Goal: Task Accomplishment & Management: Complete application form

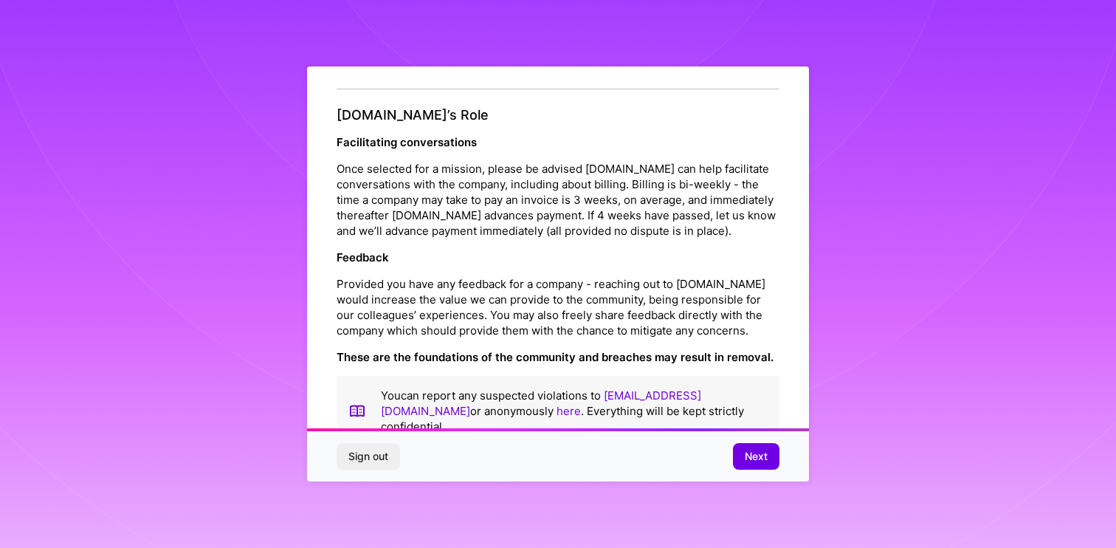
scroll to position [1616, 0]
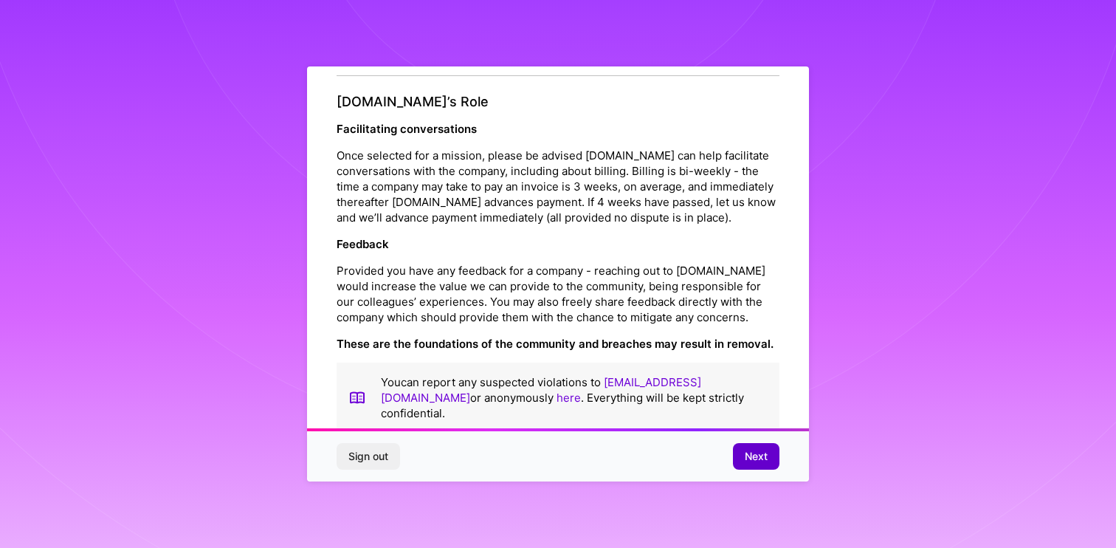
click at [757, 463] on span "Next" at bounding box center [756, 456] width 23 height 15
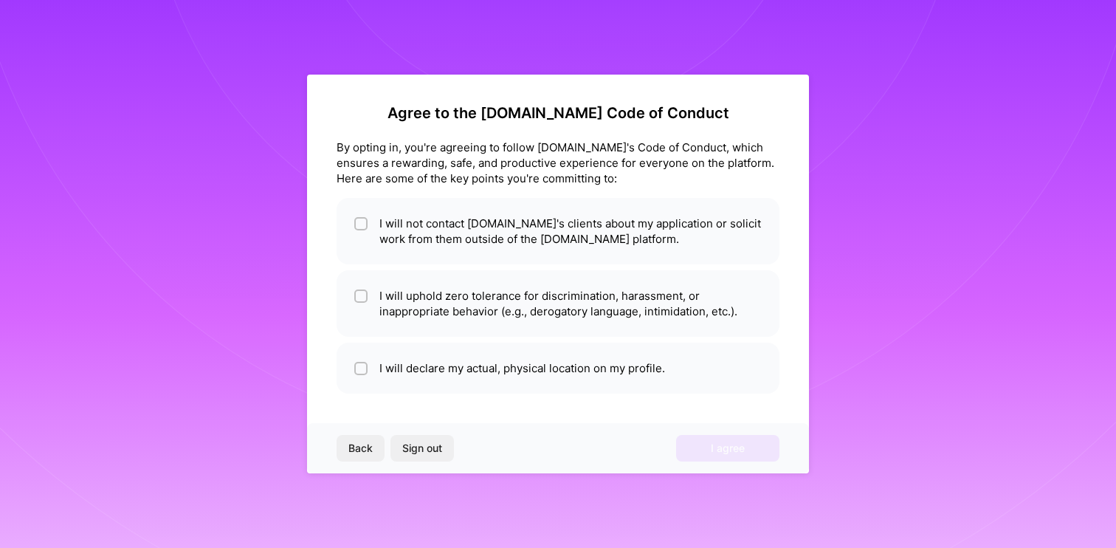
scroll to position [0, 0]
click at [485, 239] on li "I will not contact [DOMAIN_NAME]'s clients about my application or solicit work…" at bounding box center [558, 231] width 443 height 66
checkbox input "true"
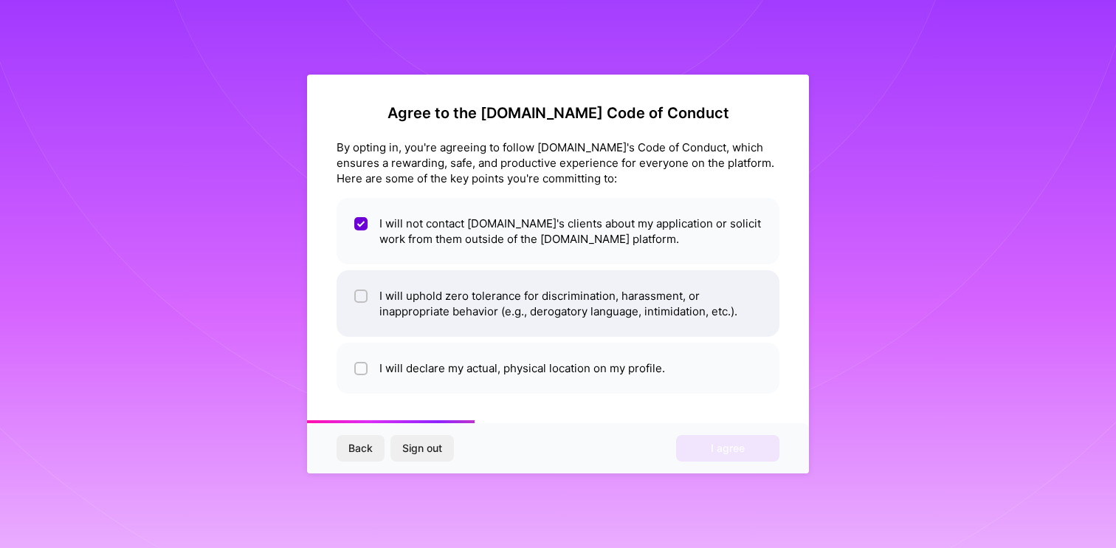
click at [496, 310] on li "I will uphold zero tolerance for discrimination, harassment, or inappropriate b…" at bounding box center [558, 303] width 443 height 66
checkbox input "true"
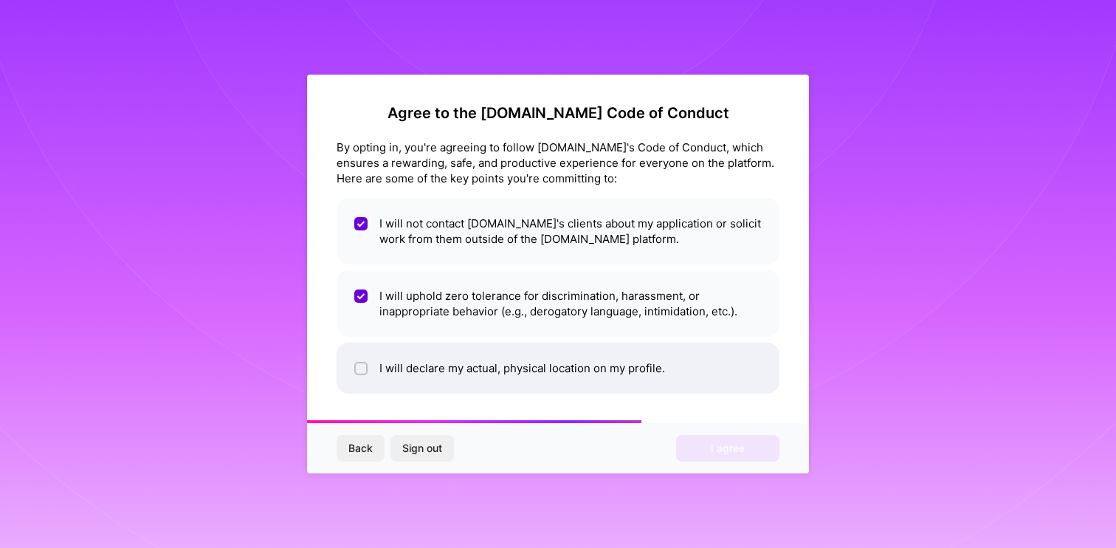
click at [456, 368] on li "I will declare my actual, physical location on my profile." at bounding box center [558, 368] width 443 height 51
checkbox input "true"
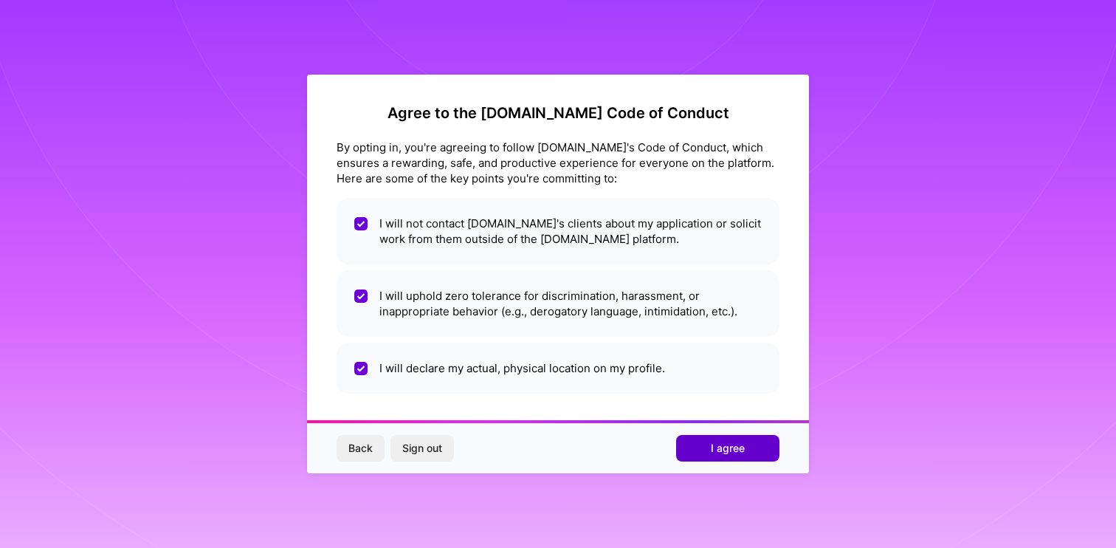
click at [741, 443] on span "I agree" at bounding box center [728, 448] width 34 height 15
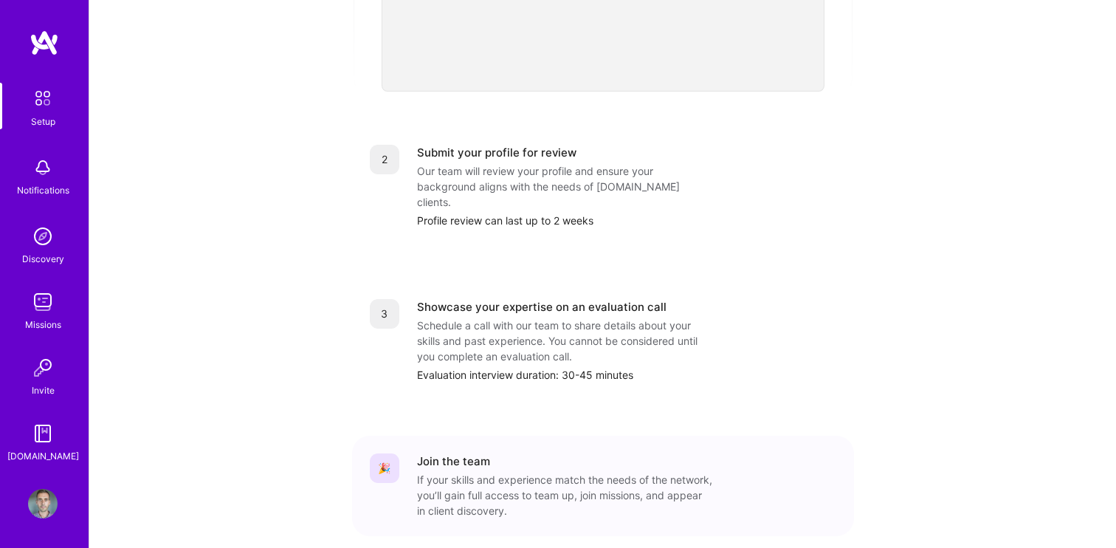
scroll to position [574, 0]
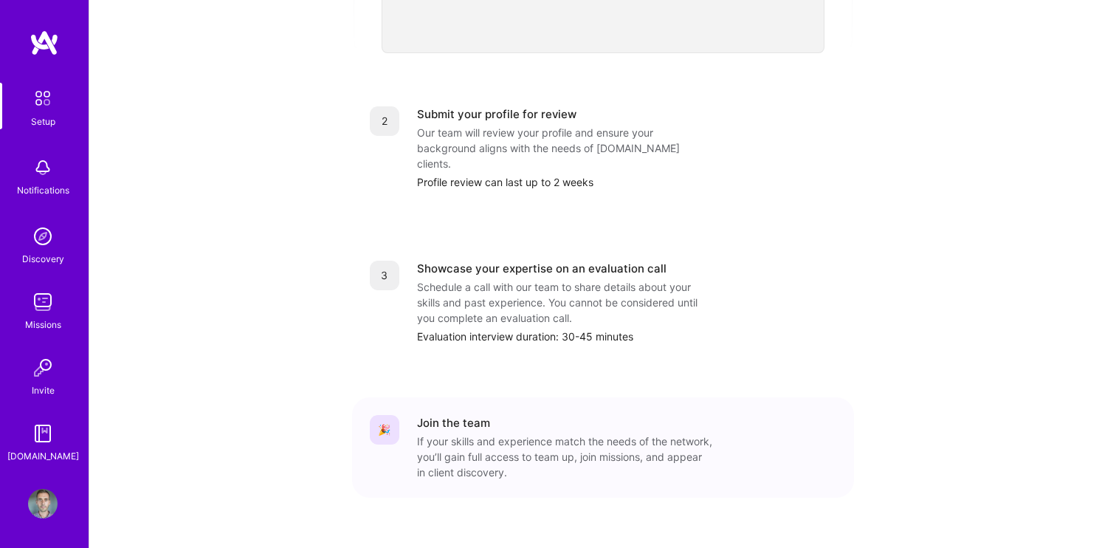
click at [55, 110] on img at bounding box center [42, 98] width 31 height 31
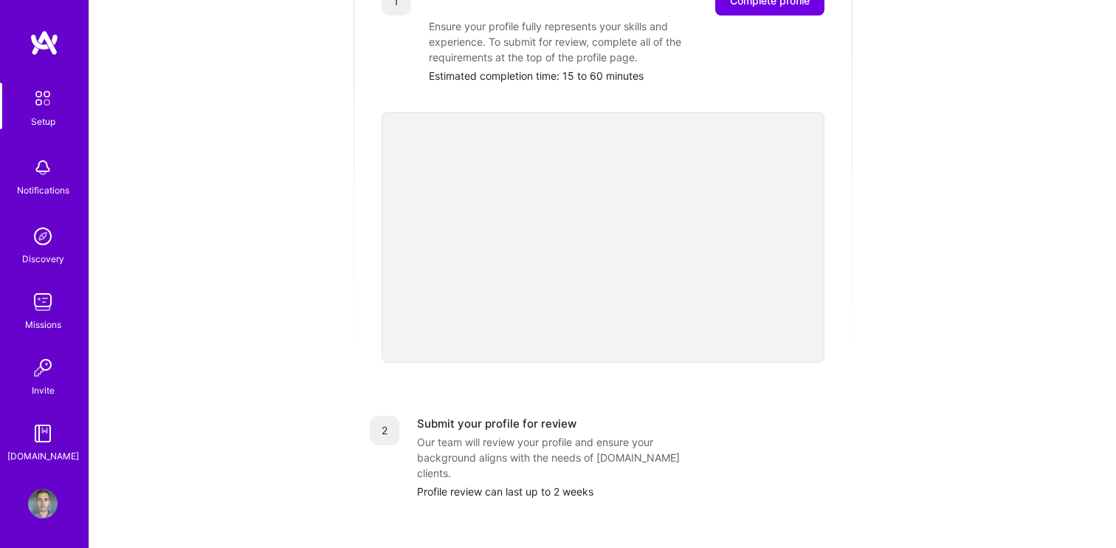
scroll to position [0, 0]
